Goal: Task Accomplishment & Management: Use online tool/utility

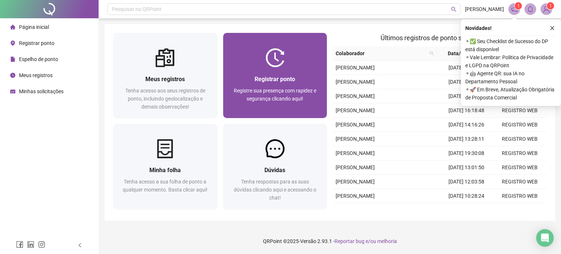
click at [286, 83] on span "Registrar ponto" at bounding box center [275, 79] width 41 height 7
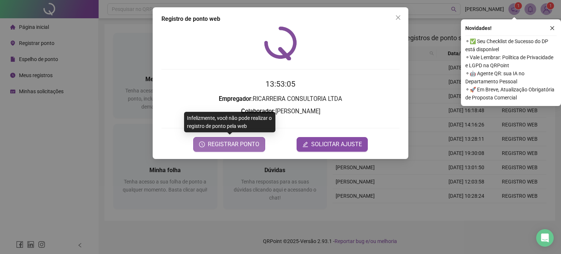
click at [228, 149] on button "REGISTRAR PONTO" at bounding box center [229, 144] width 72 height 15
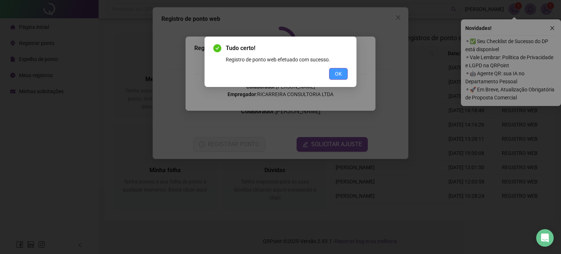
click at [335, 74] on span "OK" at bounding box center [338, 74] width 7 height 8
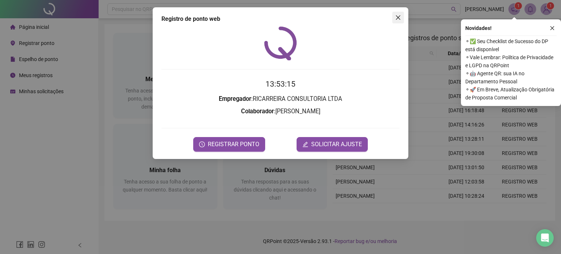
click at [396, 14] on button "Close" at bounding box center [398, 18] width 12 height 12
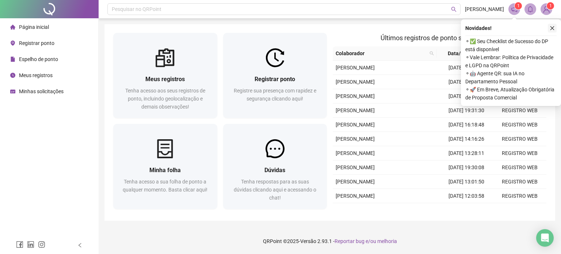
click at [556, 29] on button "button" at bounding box center [552, 28] width 9 height 9
